Goal: Navigation & Orientation: Find specific page/section

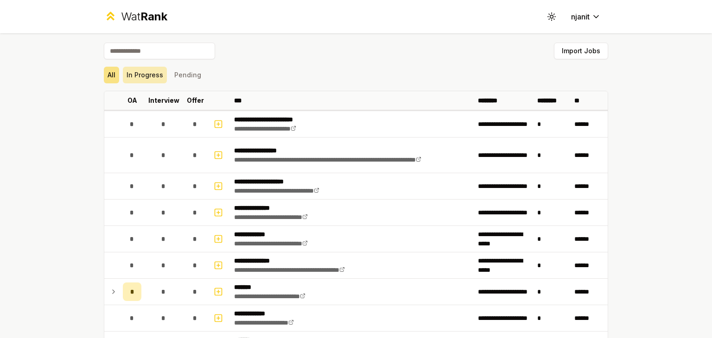
click at [123, 70] on button "In Progress" at bounding box center [145, 75] width 44 height 17
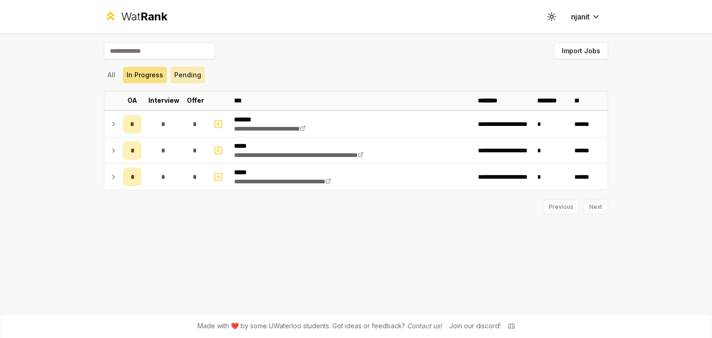
click at [193, 71] on button "Pending" at bounding box center [188, 75] width 34 height 17
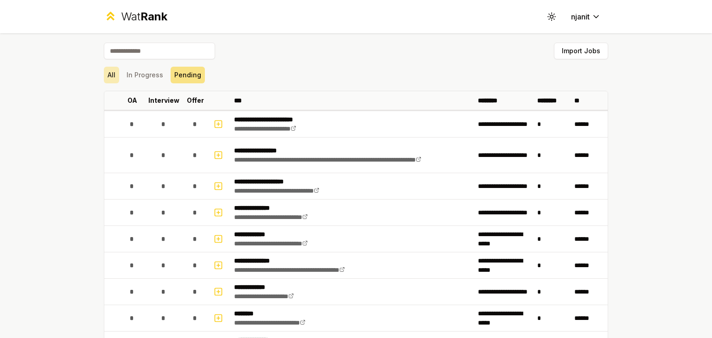
click at [108, 73] on button "All" at bounding box center [111, 75] width 15 height 17
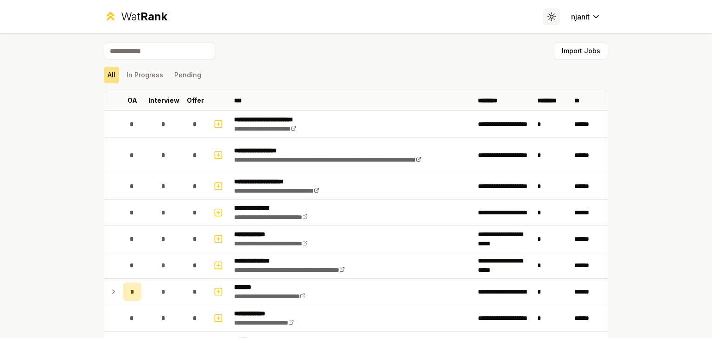
click at [547, 19] on icon at bounding box center [551, 16] width 9 height 9
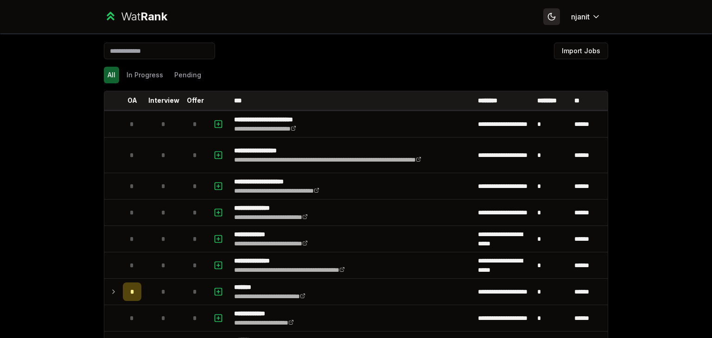
click at [547, 19] on icon at bounding box center [551, 16] width 9 height 9
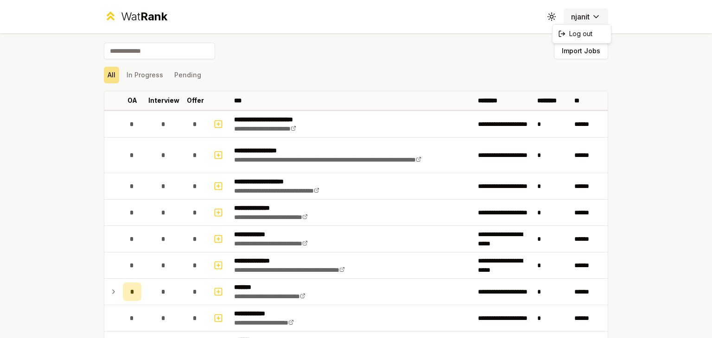
click at [577, 19] on html "**********" at bounding box center [356, 169] width 712 height 338
click at [130, 19] on div "Wat Rank" at bounding box center [144, 16] width 46 height 15
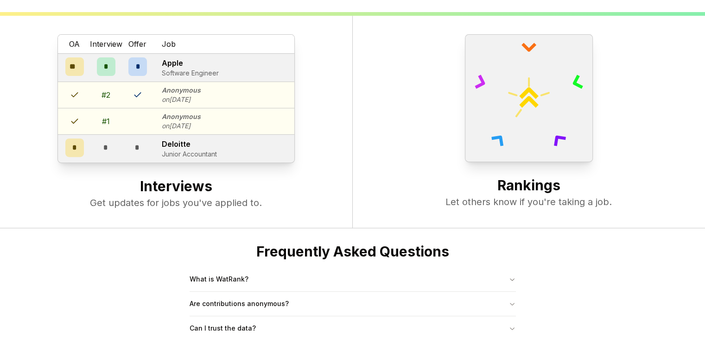
scroll to position [356, 0]
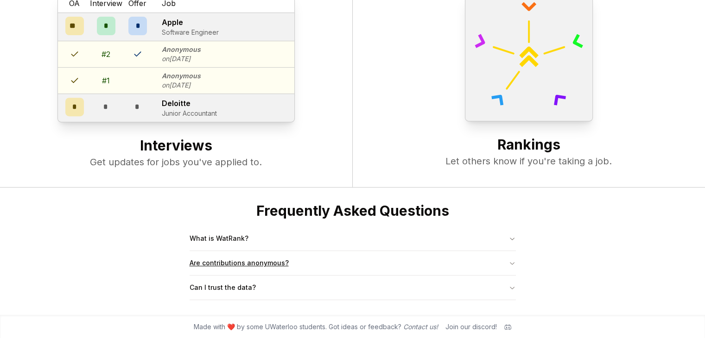
click at [511, 260] on icon "button" at bounding box center [511, 263] width 7 height 7
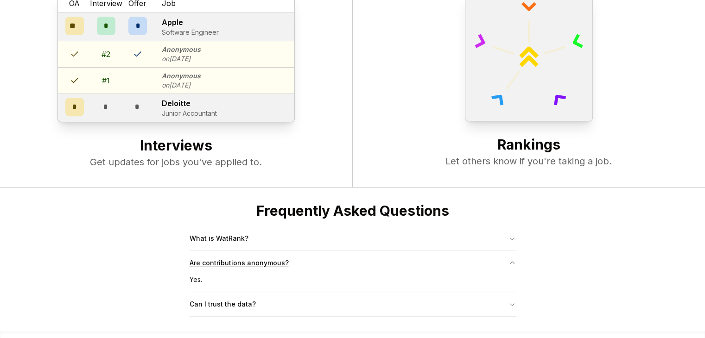
scroll to position [373, 0]
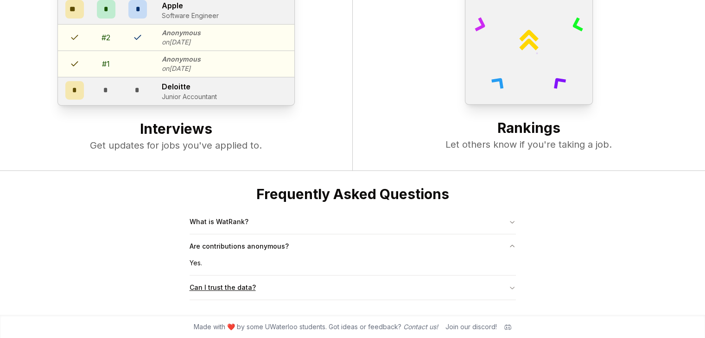
click at [511, 289] on icon "button" at bounding box center [511, 287] width 7 height 7
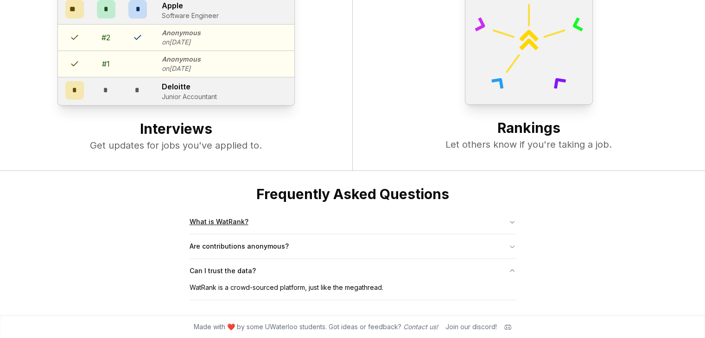
click at [511, 221] on icon "button" at bounding box center [511, 221] width 7 height 7
